Goal: Communication & Community: Answer question/provide support

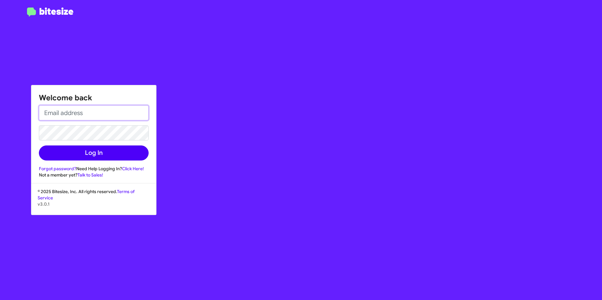
type input "[EMAIL_ADDRESS][DOMAIN_NAME]"
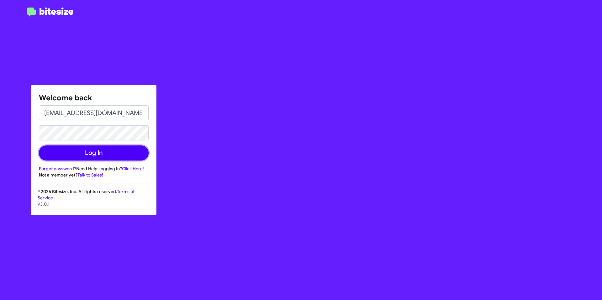
click at [120, 155] on button "Log In" at bounding box center [94, 153] width 110 height 15
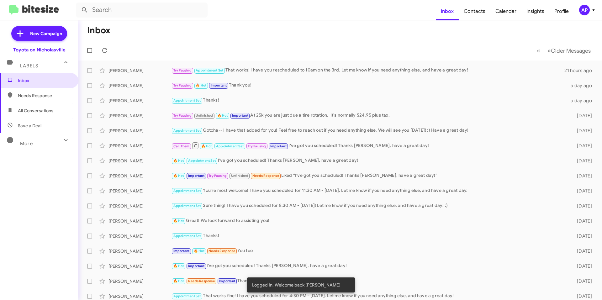
click at [28, 205] on div "Inbox Needs Response All Conversations Save a Deal More Important 🔥 Hot Appoint…" at bounding box center [39, 163] width 78 height 180
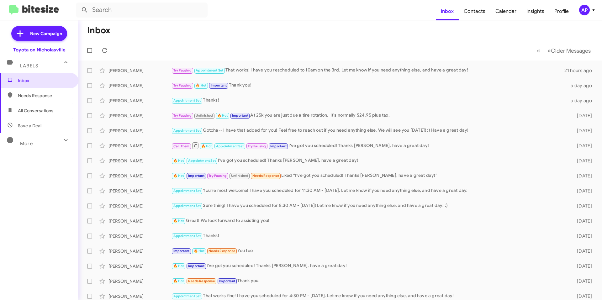
click at [38, 102] on span "Needs Response" at bounding box center [39, 95] width 78 height 15
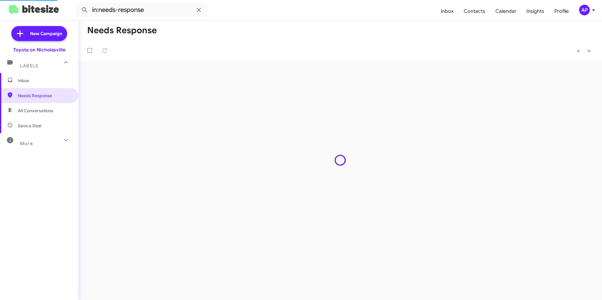
click at [37, 109] on span "All Conversations" at bounding box center [35, 111] width 35 height 6
type input "in:all-conversations"
